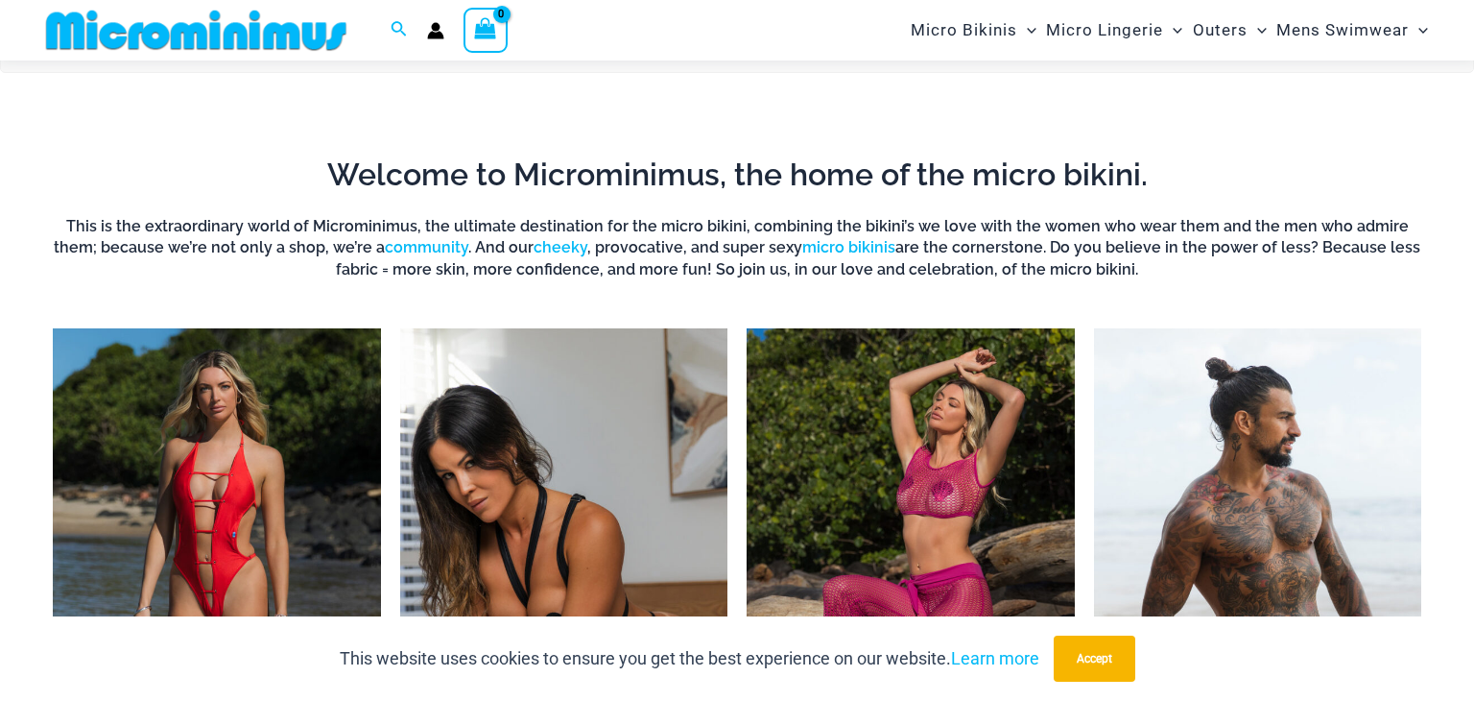
scroll to position [1168, 0]
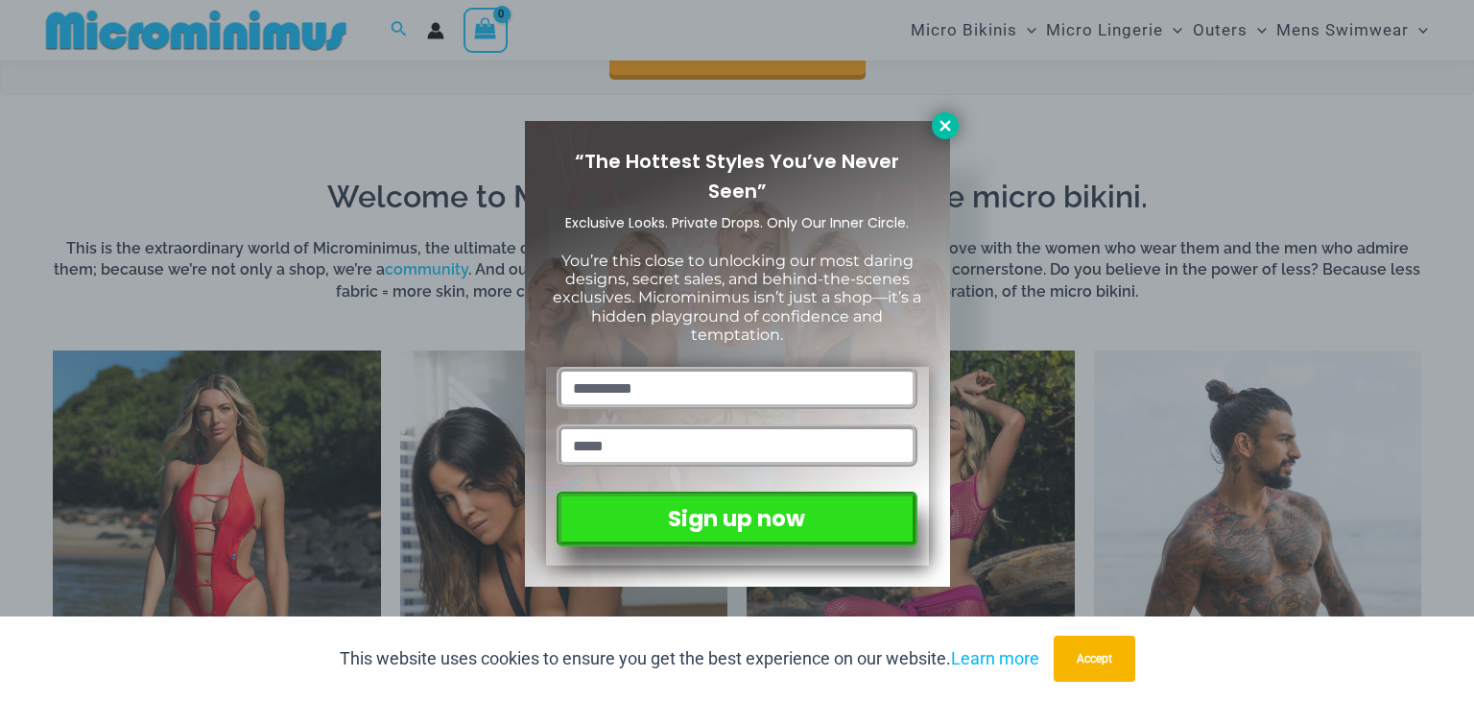
click at [948, 126] on icon at bounding box center [945, 125] width 17 height 17
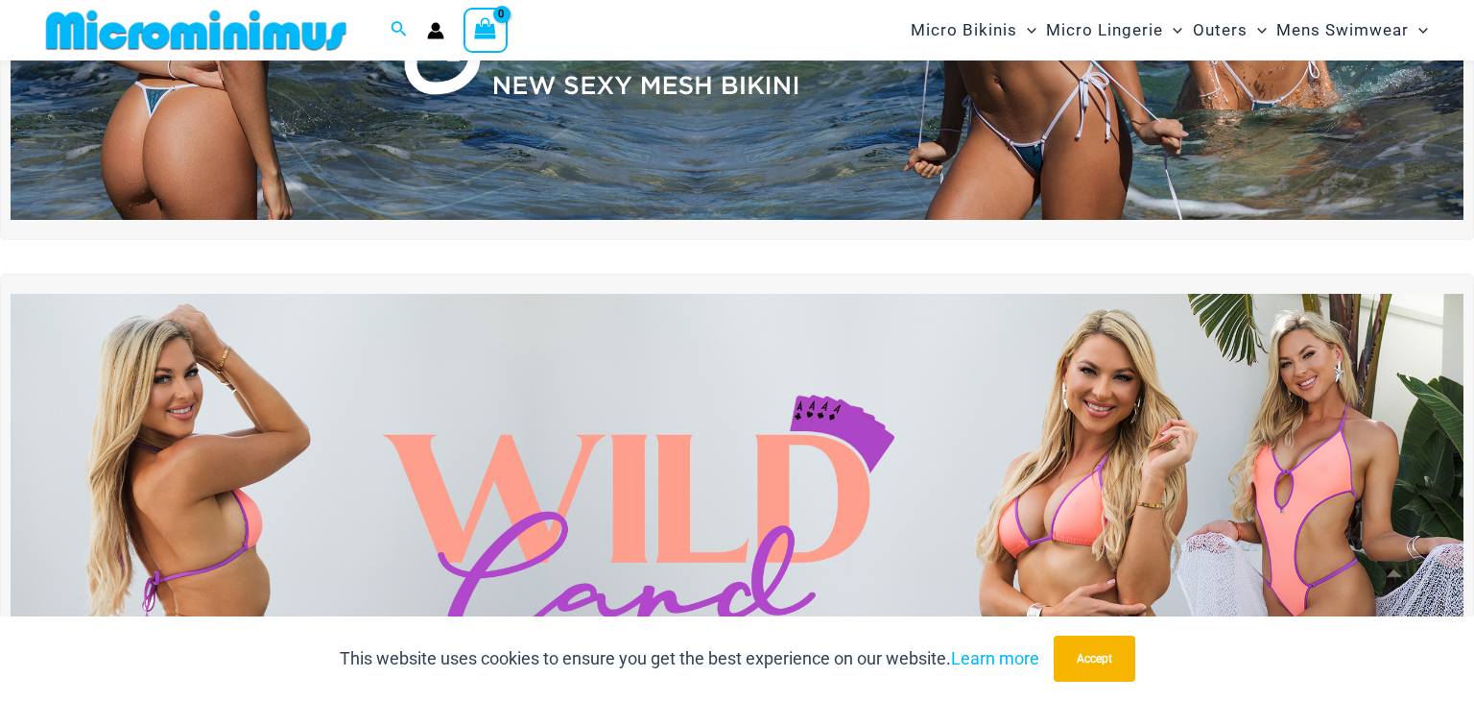
scroll to position [0, 0]
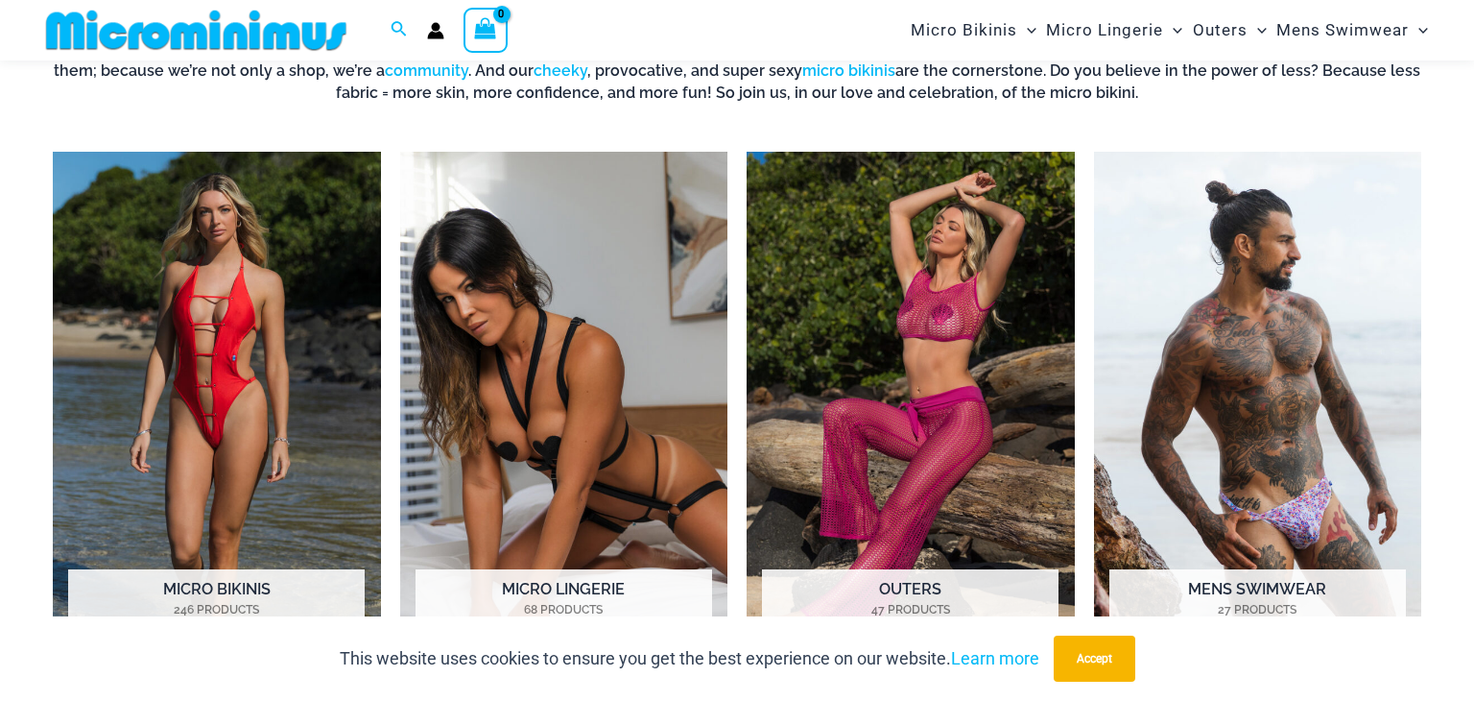
scroll to position [1378, 0]
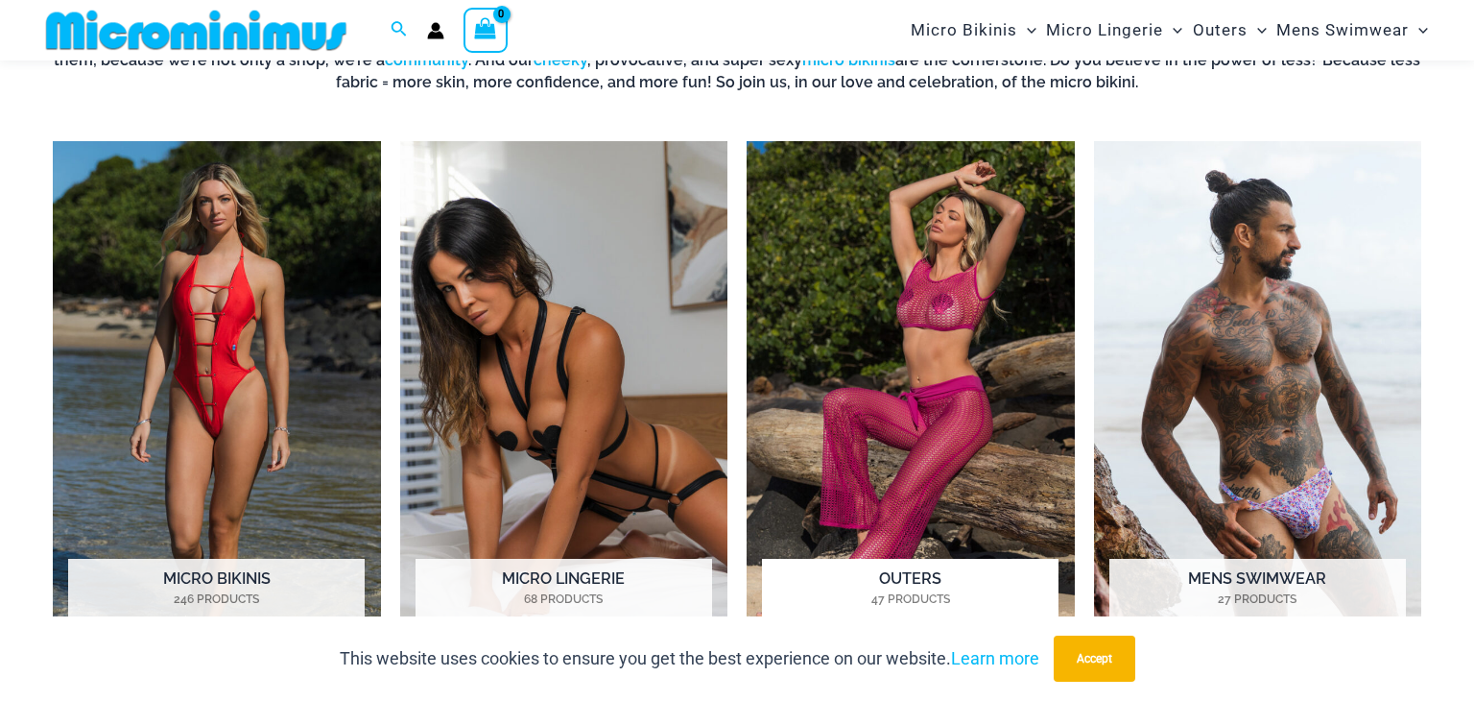
click at [938, 399] on img "Visit product category Outers" at bounding box center [911, 394] width 328 height 506
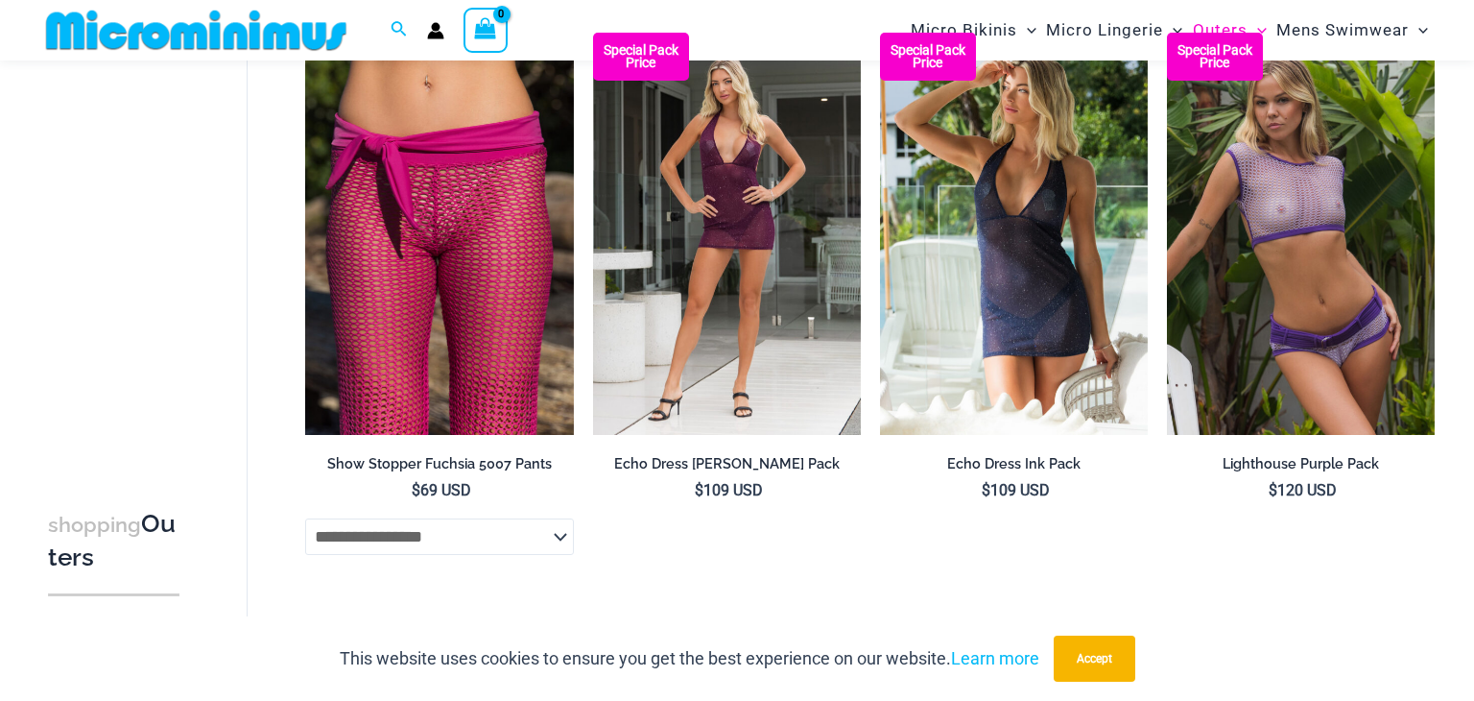
scroll to position [1474, 0]
